Goal: Navigation & Orientation: Find specific page/section

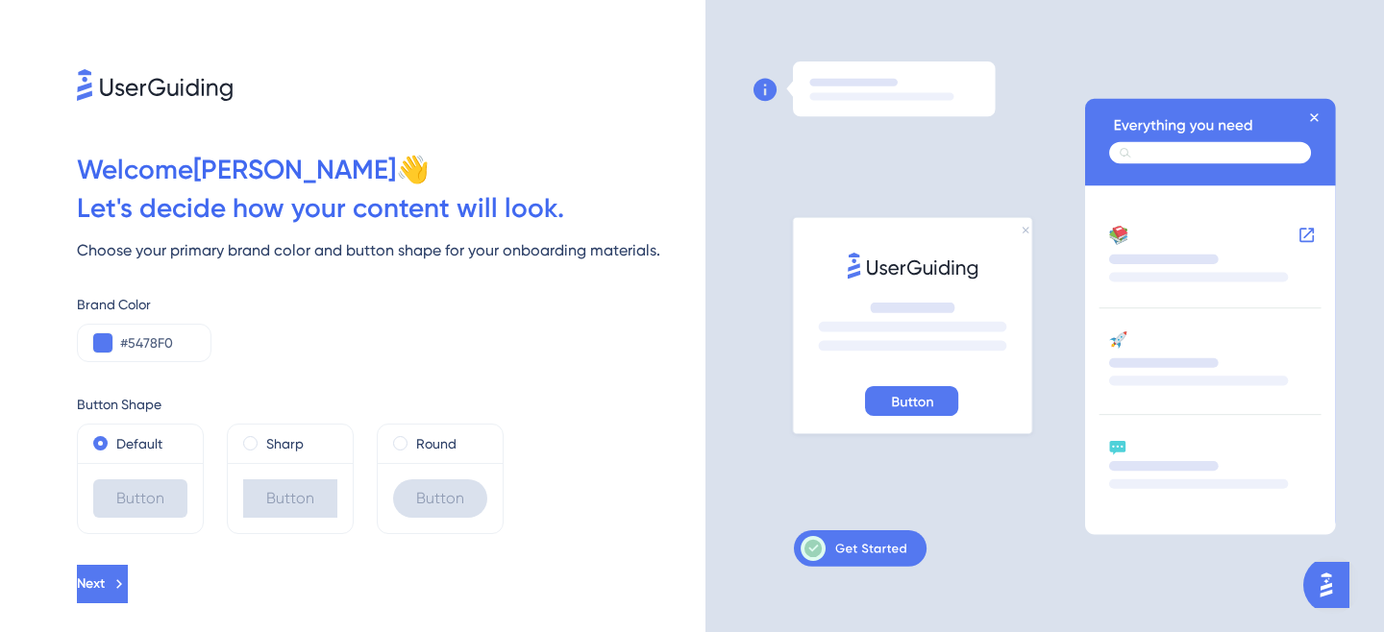
click at [482, 137] on div "Welcome Nicole 👋 Let ' s decide how your content will look. Choose your primary…" at bounding box center [352, 316] width 705 height 632
